Goal: Task Accomplishment & Management: Manage account settings

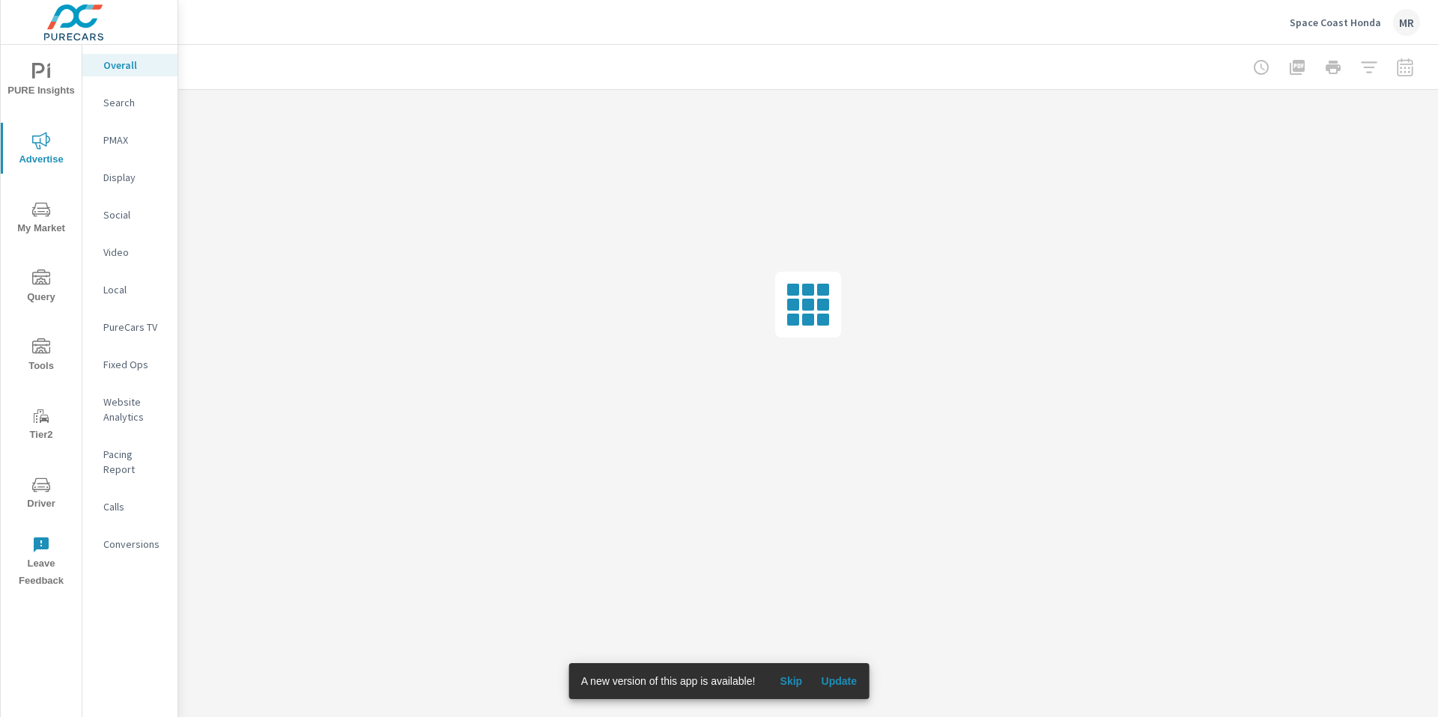
click at [853, 681] on span "Update" at bounding box center [839, 681] width 36 height 13
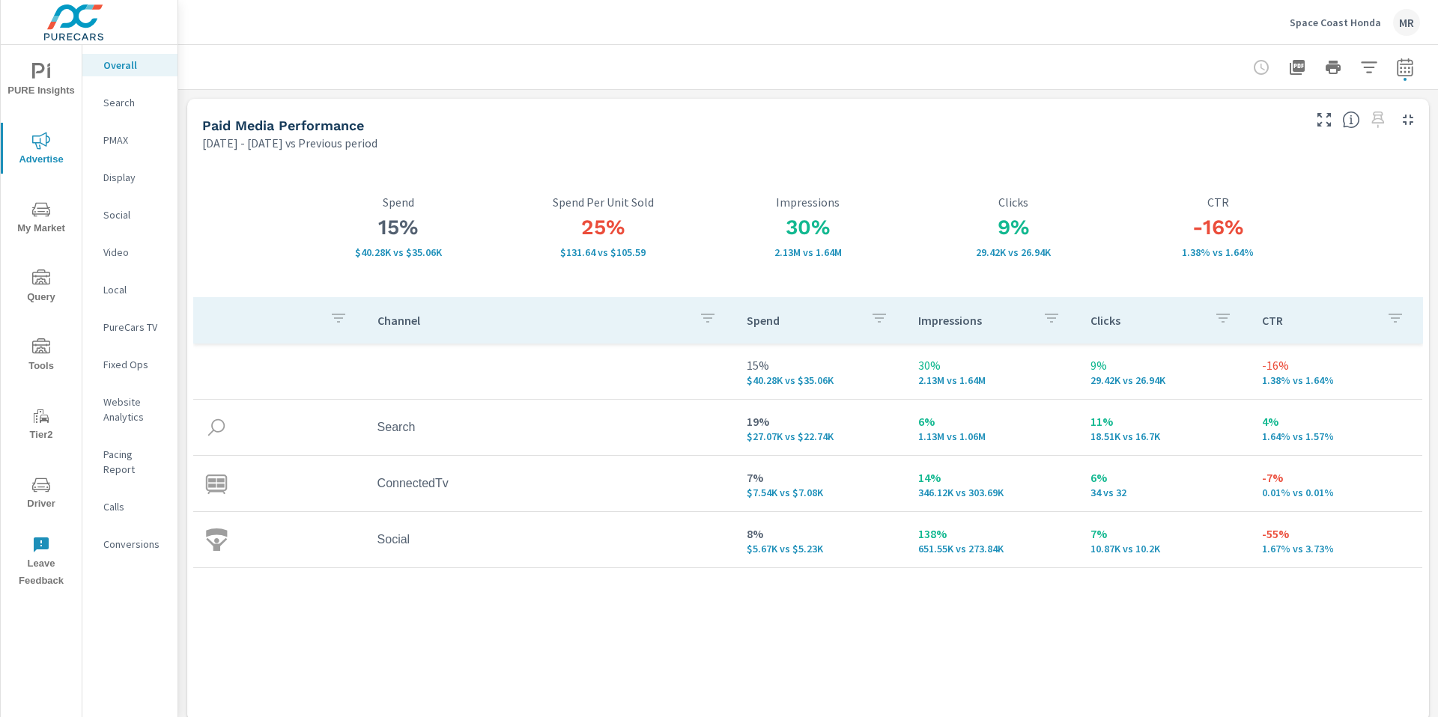
click at [1344, 25] on p "Space Coast Honda" at bounding box center [1334, 22] width 91 height 13
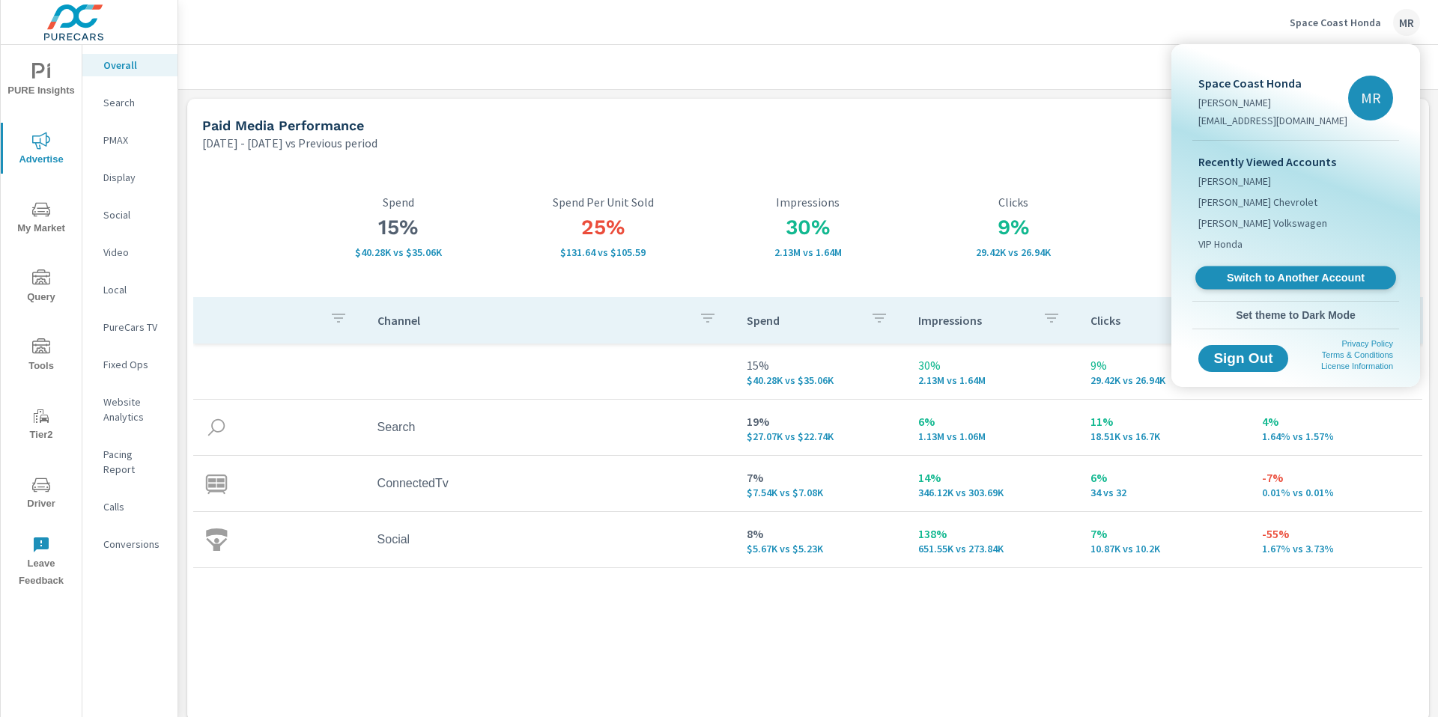
click at [1268, 278] on span "Switch to Another Account" at bounding box center [1294, 278] width 183 height 14
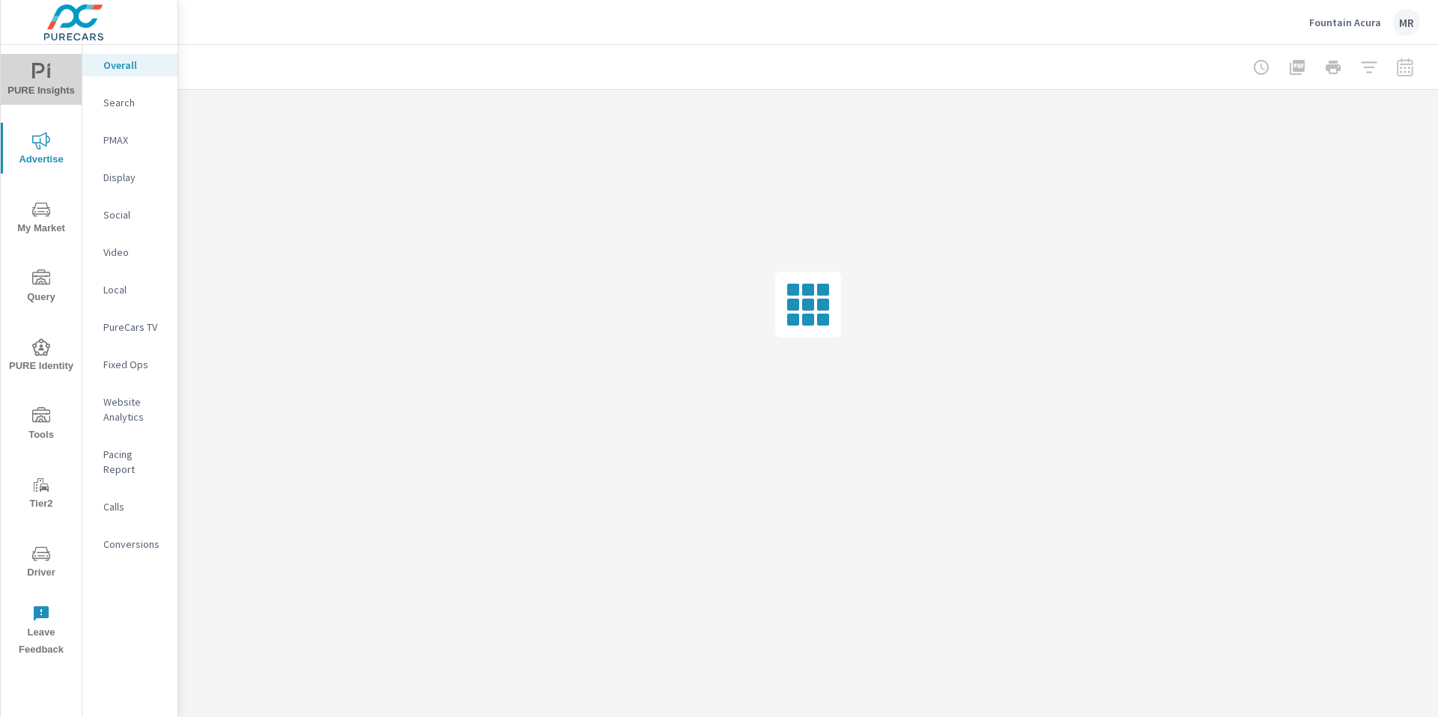
click at [43, 81] on span "PURE Insights" at bounding box center [41, 81] width 72 height 37
click at [121, 285] on p "My Report" at bounding box center [134, 289] width 62 height 15
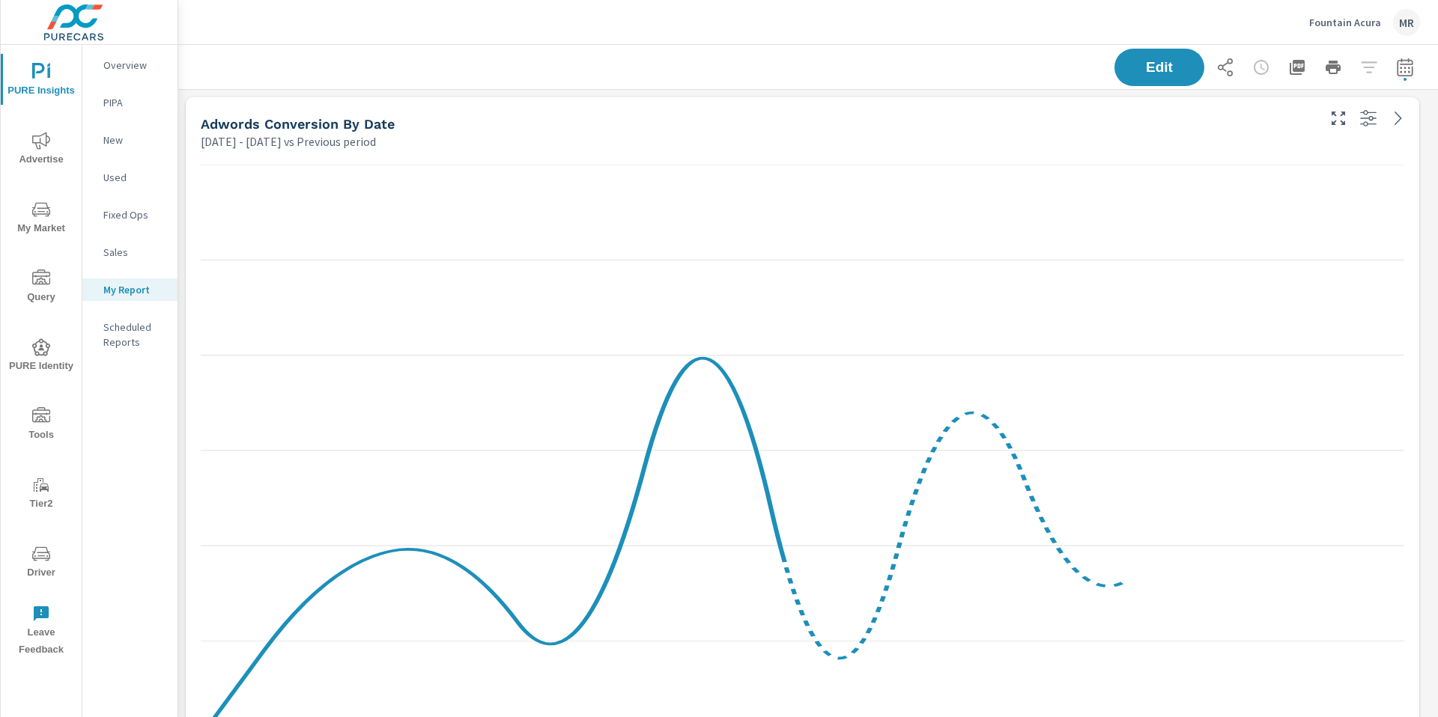
scroll to position [1236, 1271]
click at [1404, 70] on button "button" at bounding box center [1405, 67] width 30 height 30
select select "Previous period"
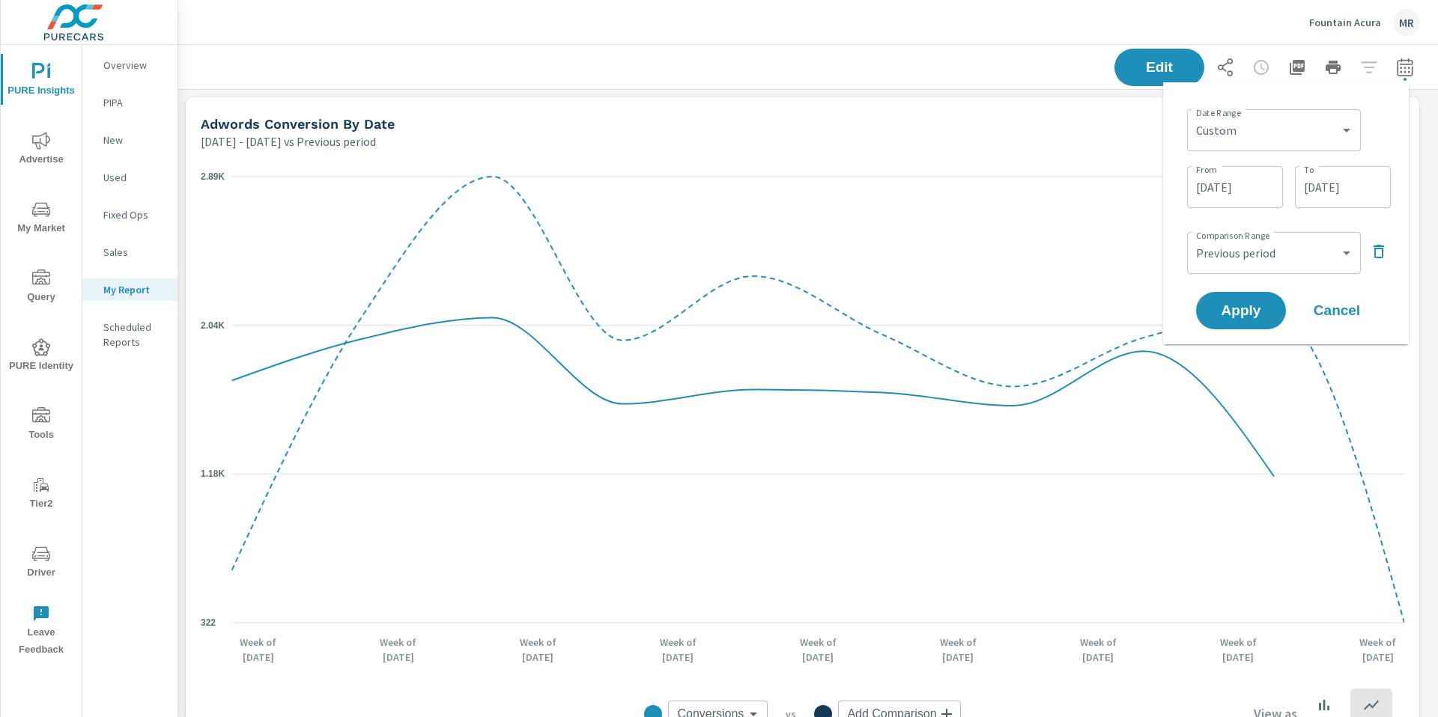
click at [1380, 246] on icon "button" at bounding box center [1378, 251] width 10 height 13
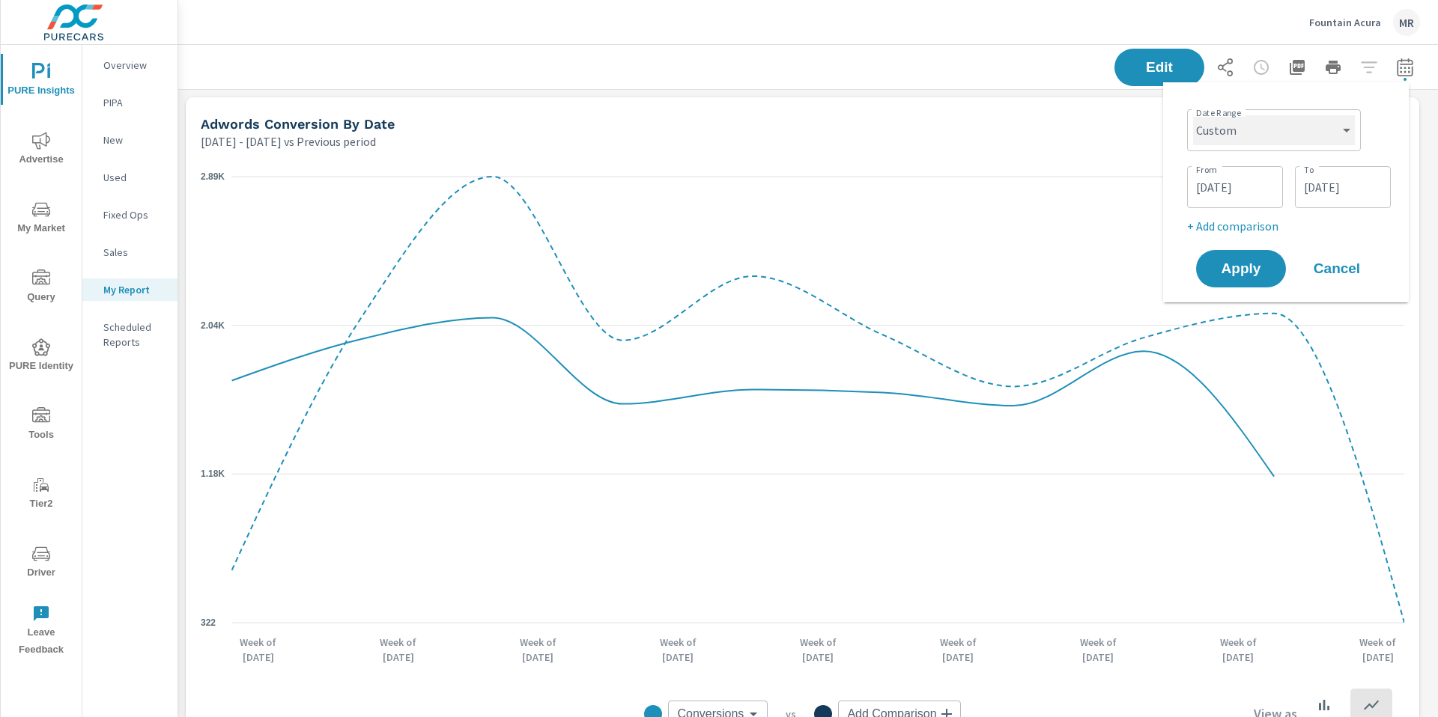
click at [1234, 132] on select "Custom [DATE] Last week Last 7 days Last 14 days Last 30 days Last 45 days Last…" at bounding box center [1274, 130] width 162 height 30
select select "Last month"
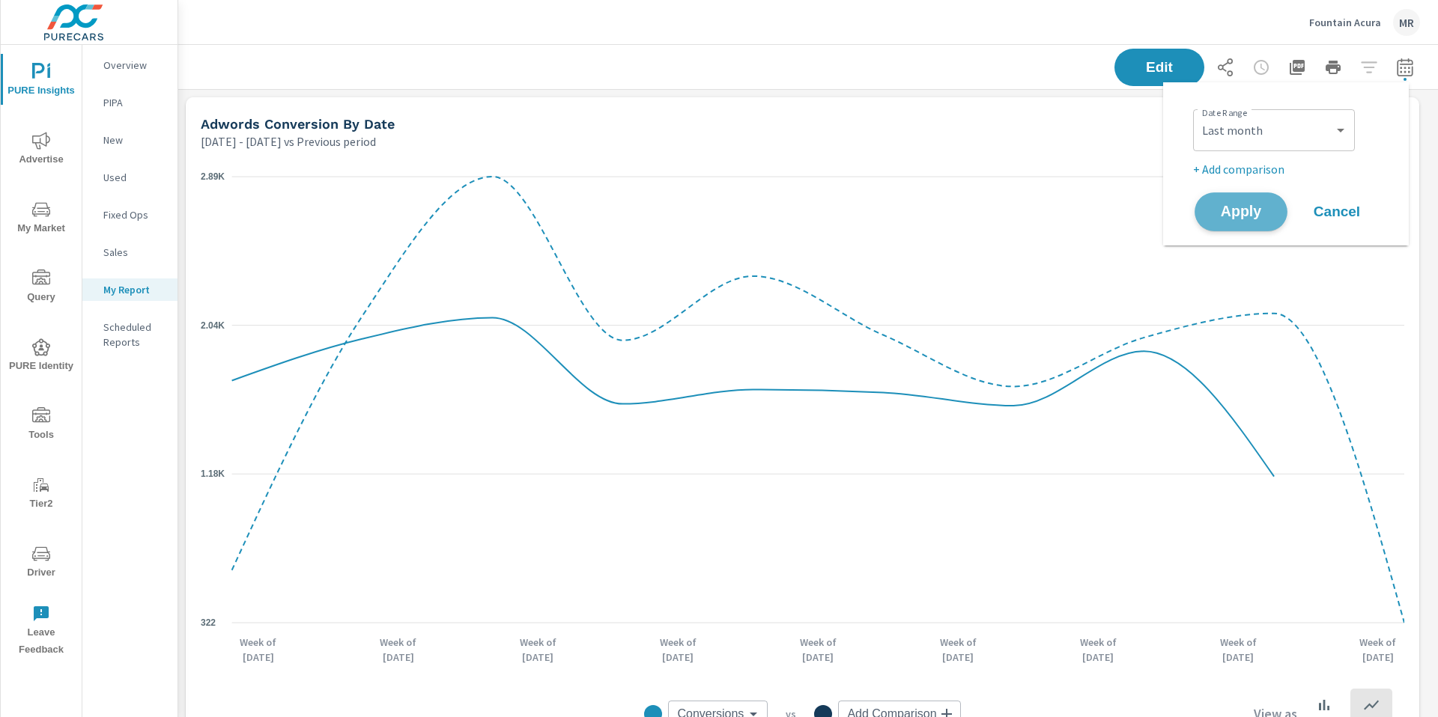
click at [1239, 209] on span "Apply" at bounding box center [1240, 212] width 61 height 14
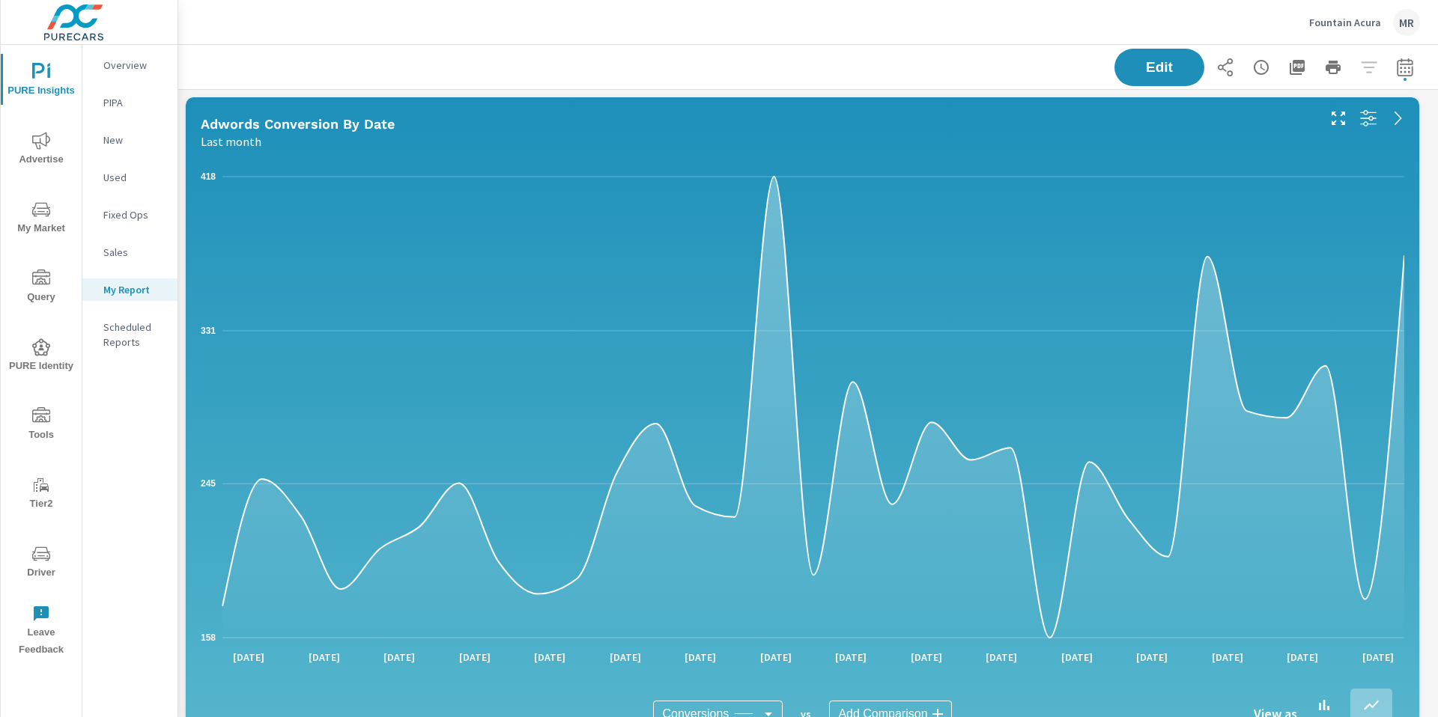
scroll to position [1236, 1271]
click at [1289, 67] on icon "button" at bounding box center [1296, 67] width 15 height 15
click at [1344, 28] on p "Fountain Acura" at bounding box center [1345, 22] width 72 height 13
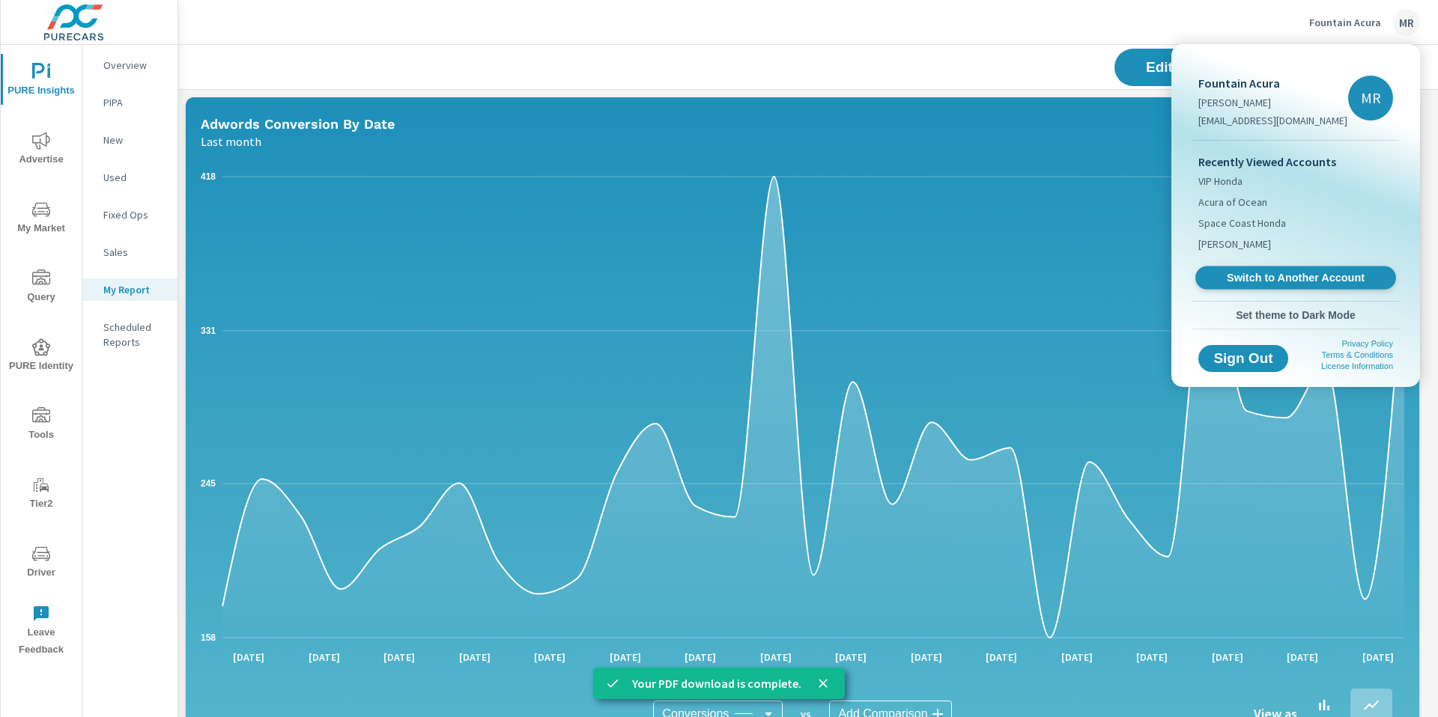
click at [1241, 280] on span "Switch to Another Account" at bounding box center [1294, 278] width 183 height 14
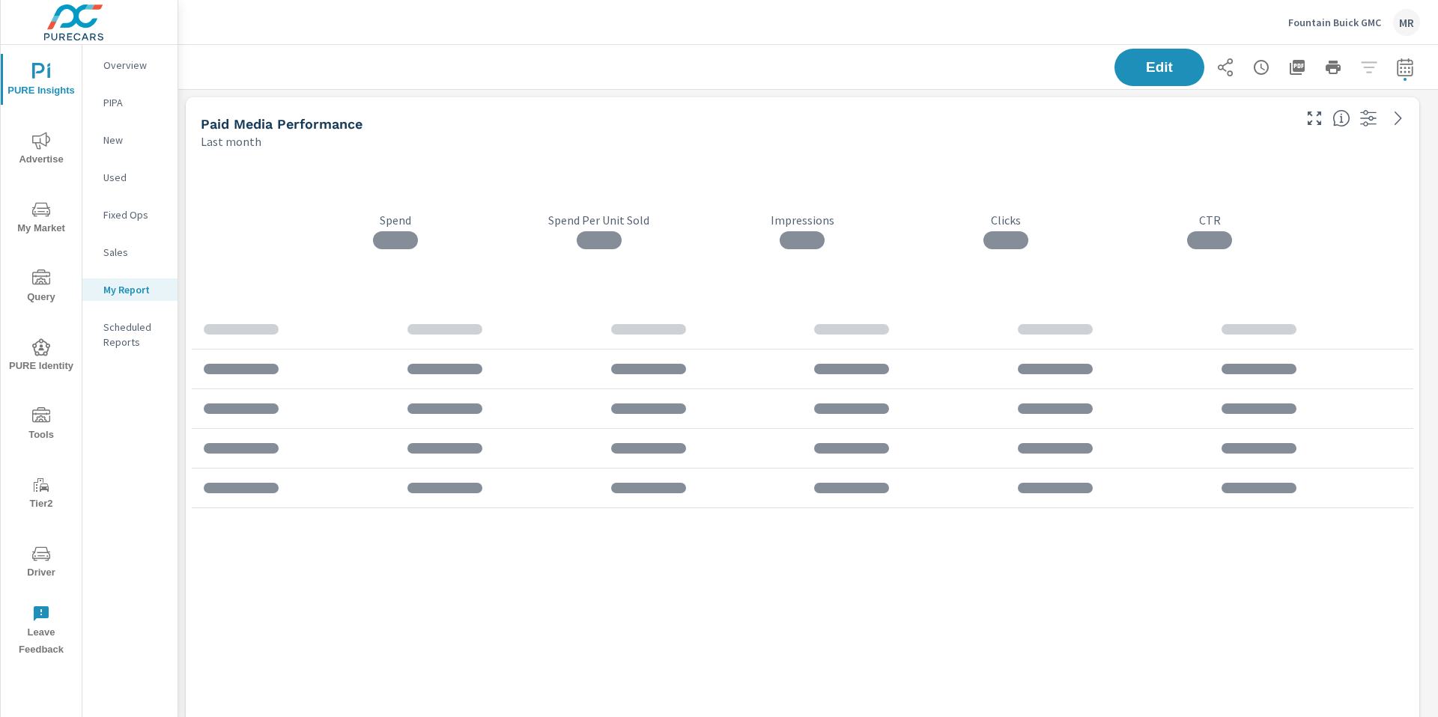
scroll to position [4681, 1271]
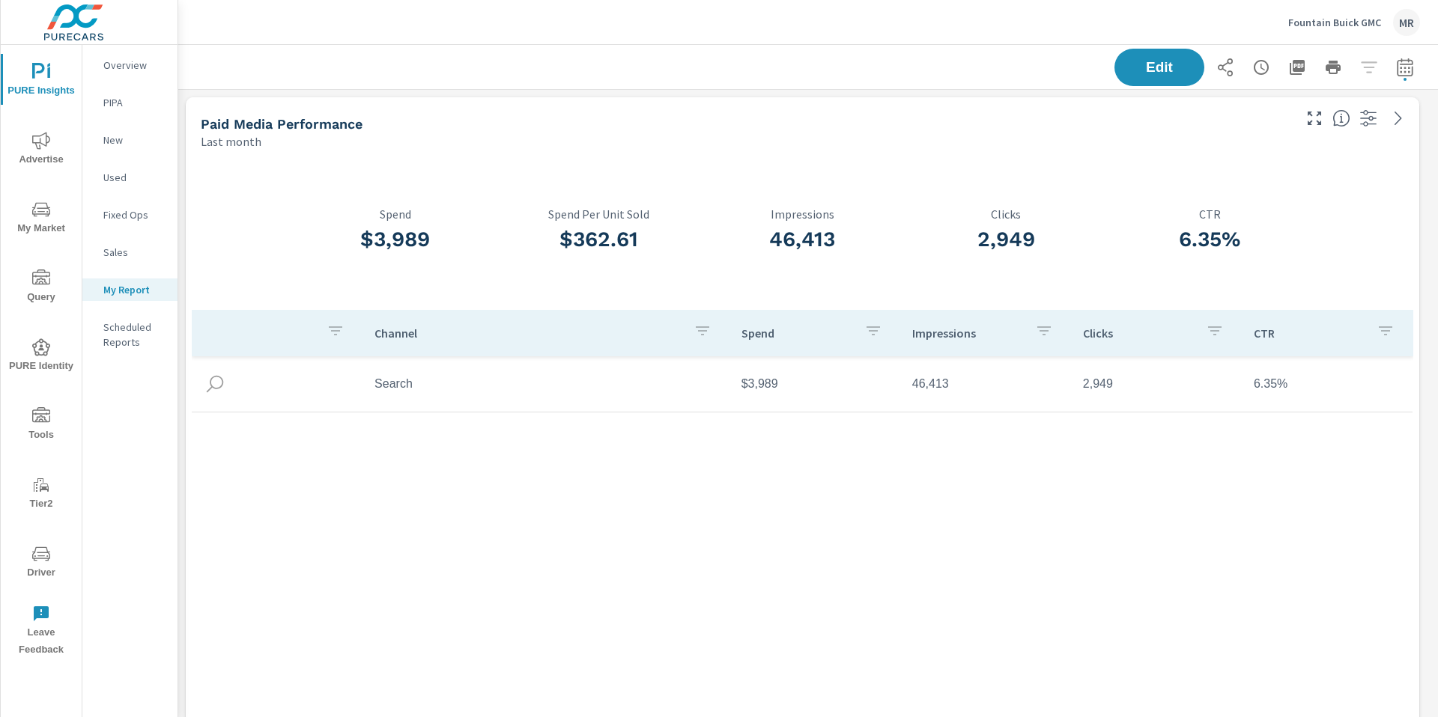
click at [1289, 73] on icon "button" at bounding box center [1296, 67] width 15 height 15
